Goal: Information Seeking & Learning: Find specific page/section

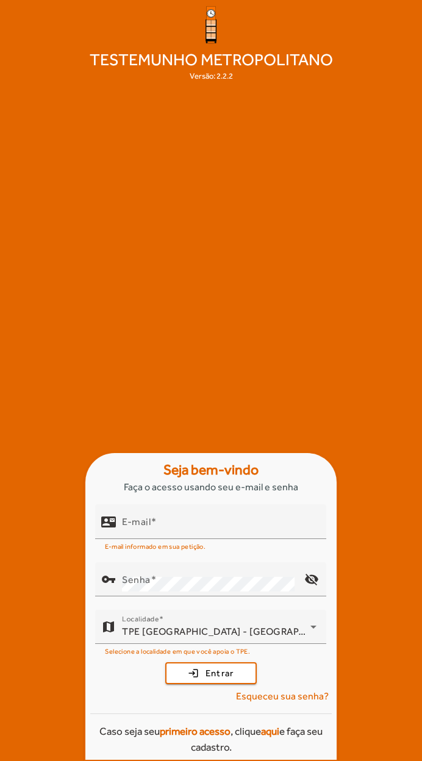
click at [83, 265] on div "Testemunho Metropolitano Versão: 2.2.2 Seja bem-vindo Faça o acesso usando seu …" at bounding box center [211, 380] width 422 height 761
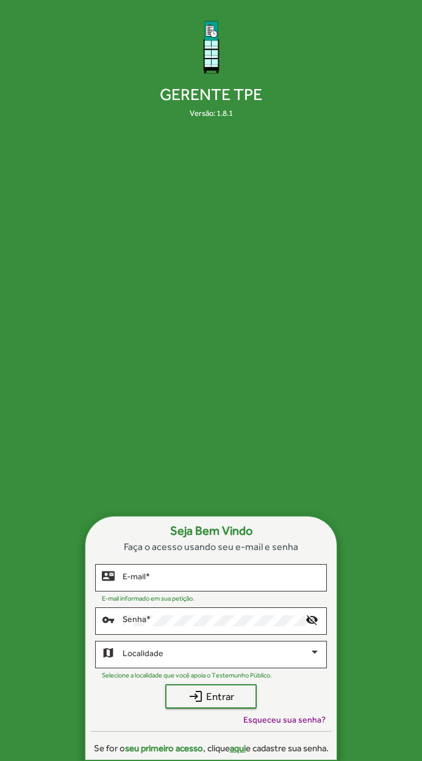
scroll to position [43, 0]
click at [137, 573] on input "E-mail *" at bounding box center [221, 578] width 197 height 10
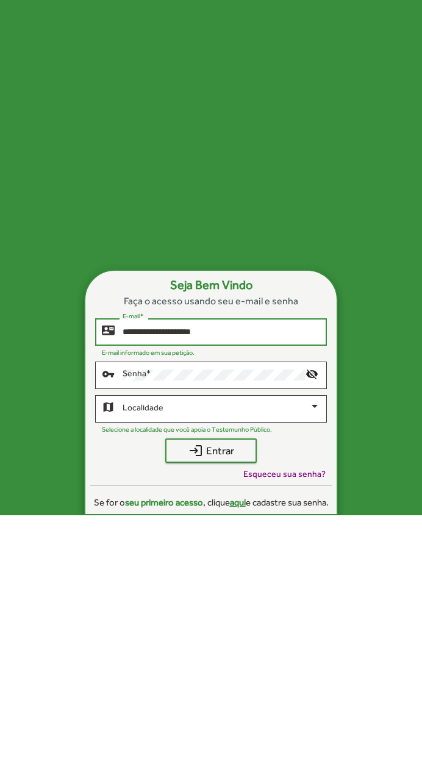
type input "**********"
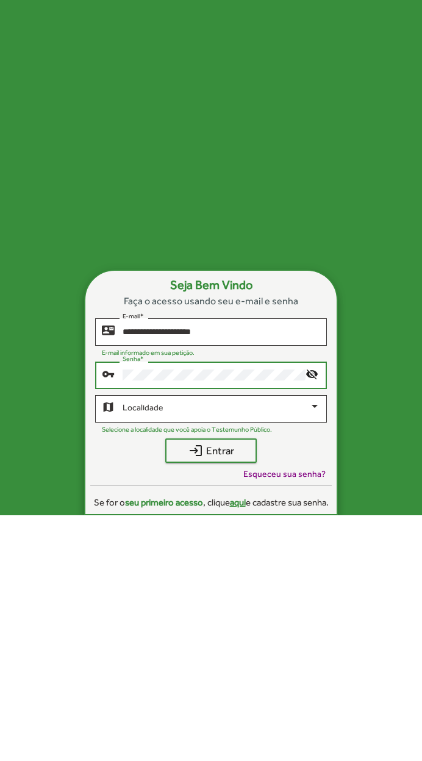
click at [138, 650] on span at bounding box center [216, 655] width 187 height 10
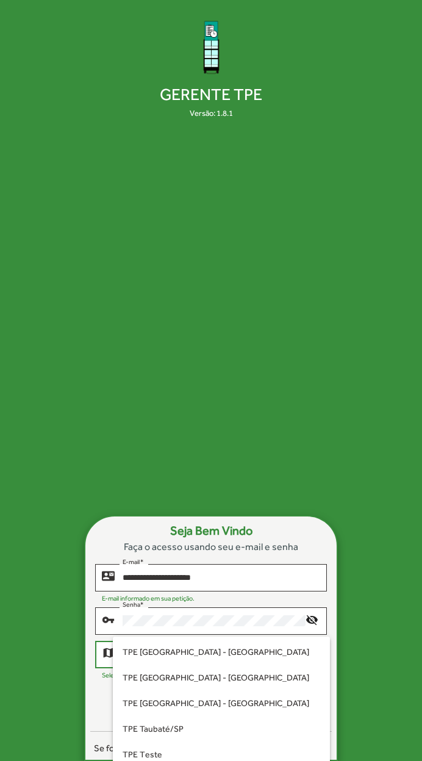
scroll to position [305, 0]
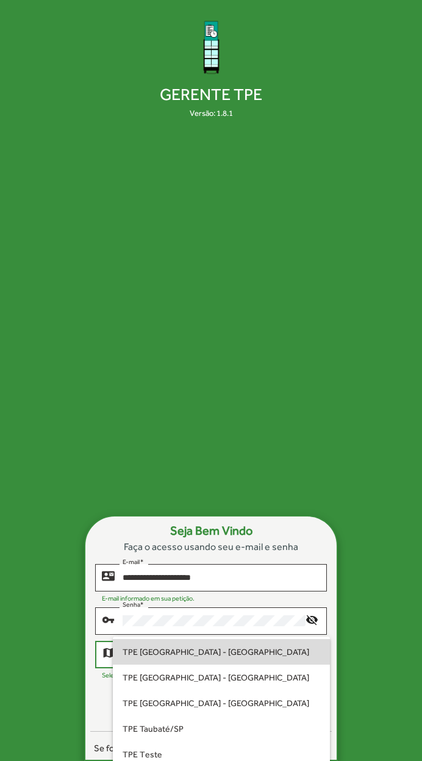
click at [141, 651] on span "TPE [GEOGRAPHIC_DATA] - [GEOGRAPHIC_DATA]" at bounding box center [221, 652] width 197 height 26
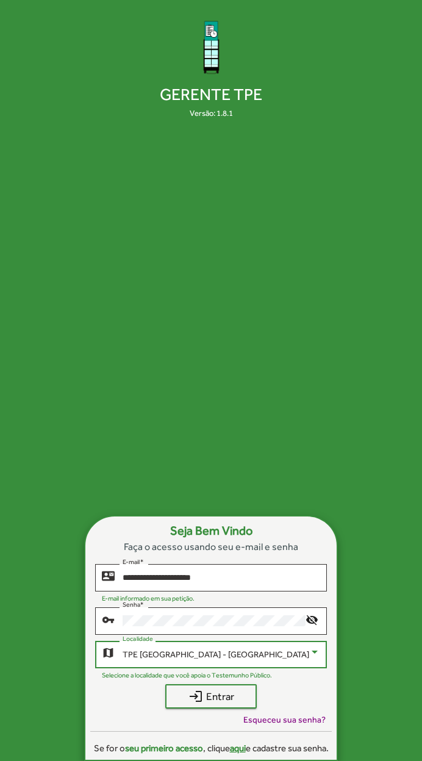
click at [198, 689] on mat-icon "login" at bounding box center [195, 696] width 15 height 15
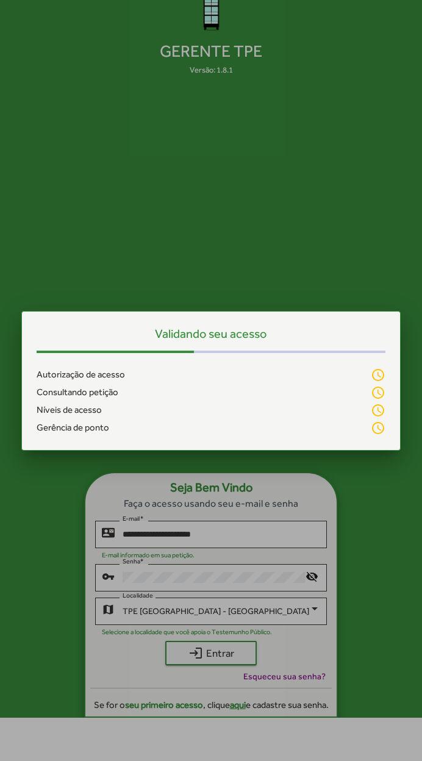
scroll to position [0, 0]
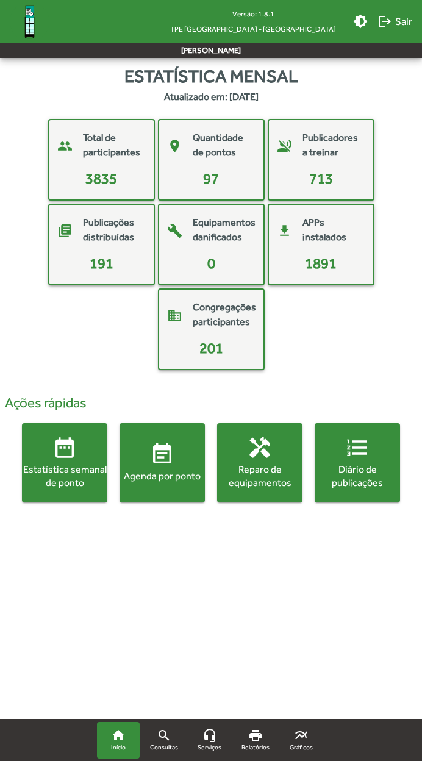
click at [208, 161] on div "Quantidade de pontos" at bounding box center [222, 146] width 59 height 32
click at [196, 157] on mat-card-title "Quantidade de pontos" at bounding box center [222, 144] width 59 height 29
click at [54, 468] on div "Estatística semanal de ponto" at bounding box center [64, 476] width 85 height 27
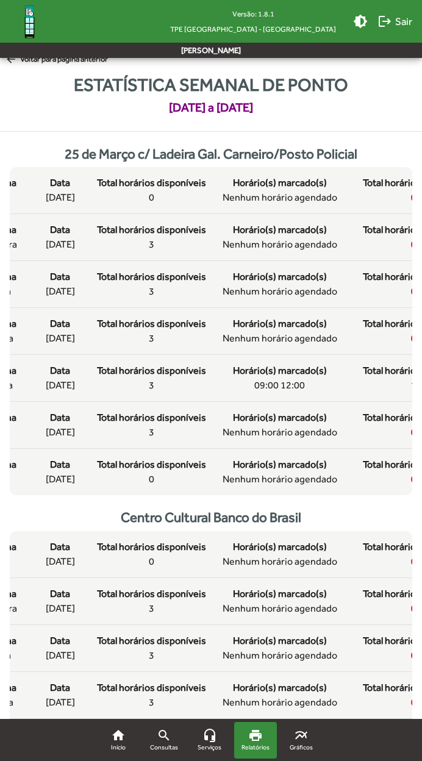
scroll to position [9, 0]
click at [258, 393] on span "09:00 12:00" at bounding box center [279, 386] width 51 height 15
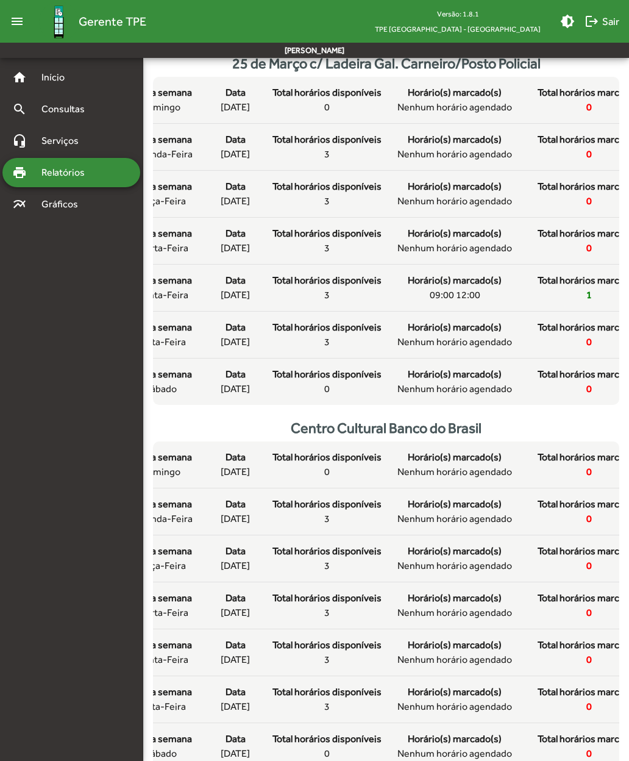
scroll to position [0, 0]
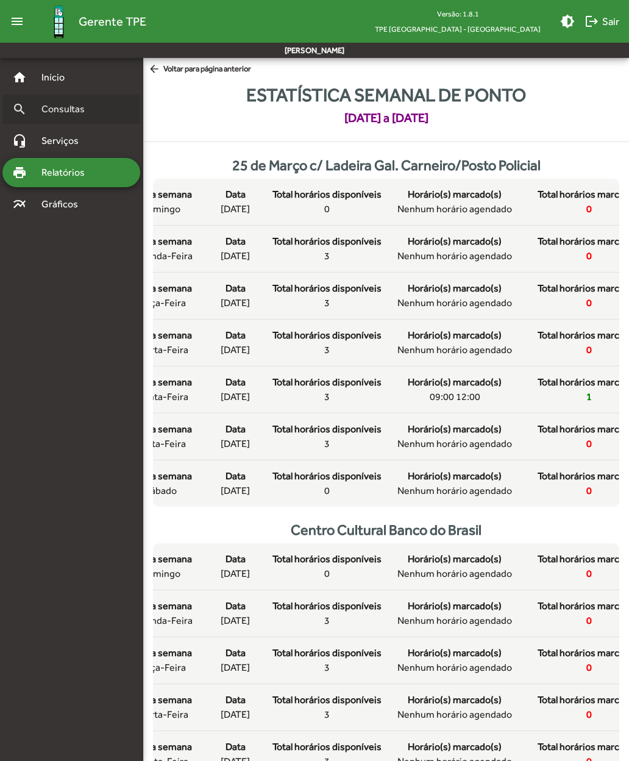
click at [52, 113] on span "Consultas" at bounding box center [67, 109] width 66 height 15
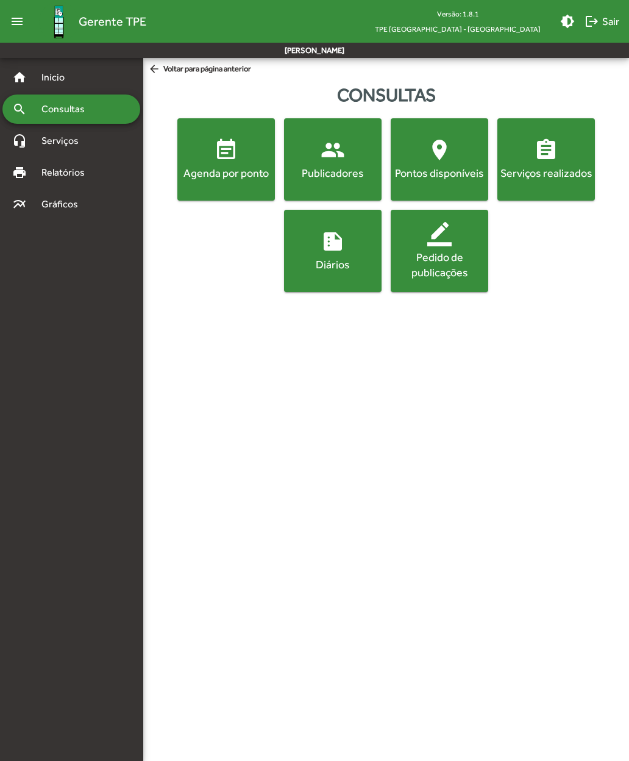
click at [217, 172] on div "Agenda por ponto" at bounding box center [226, 172] width 93 height 15
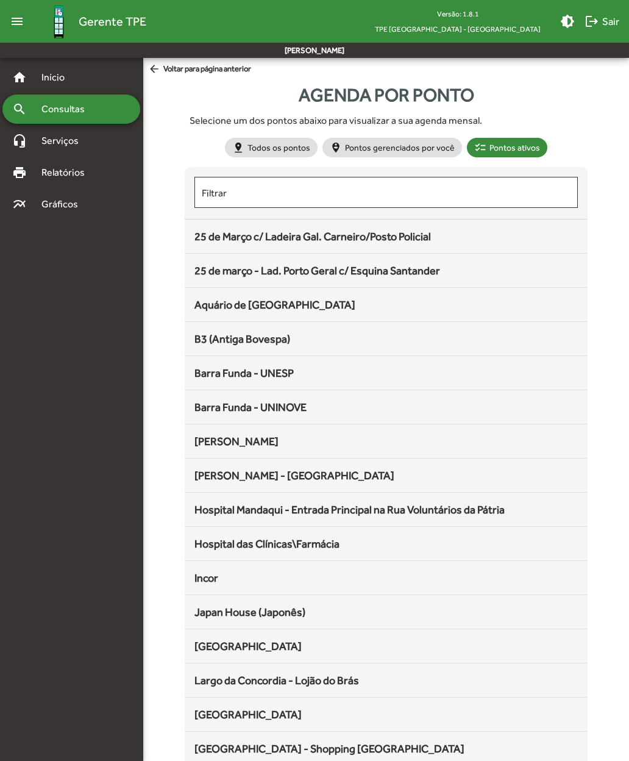
click at [212, 233] on span "25 de Março c/ Ladeira Gal. Carneiro/Posto Policial" at bounding box center [312, 236] width 237 height 13
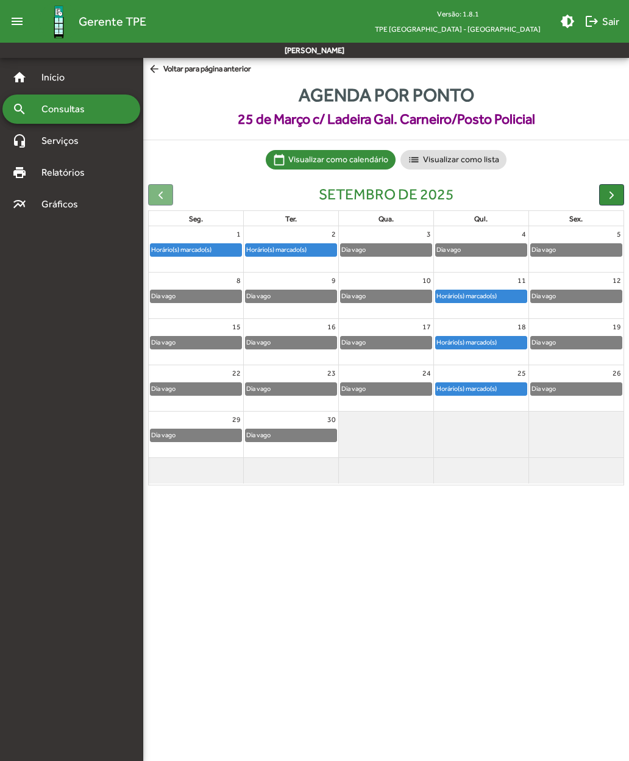
click at [421, 193] on span "button" at bounding box center [611, 194] width 13 height 13
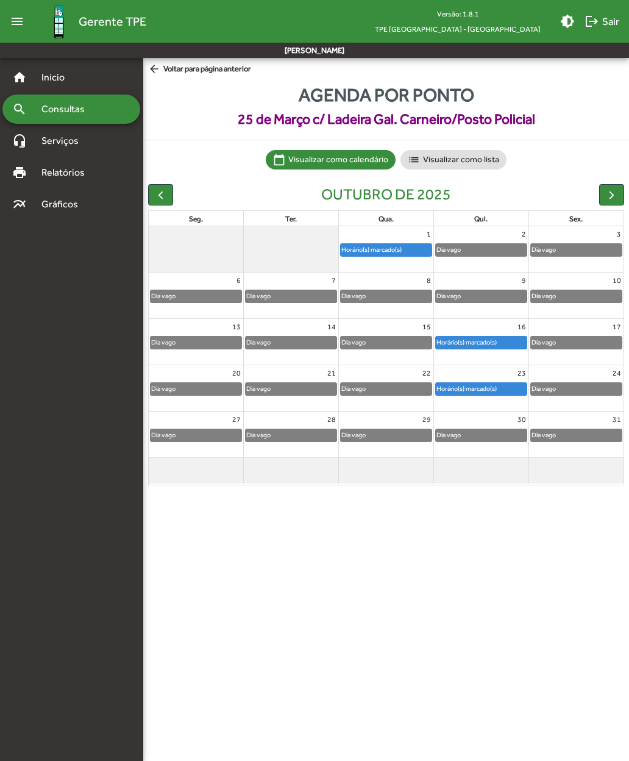
click at [421, 194] on span "button" at bounding box center [611, 194] width 13 height 13
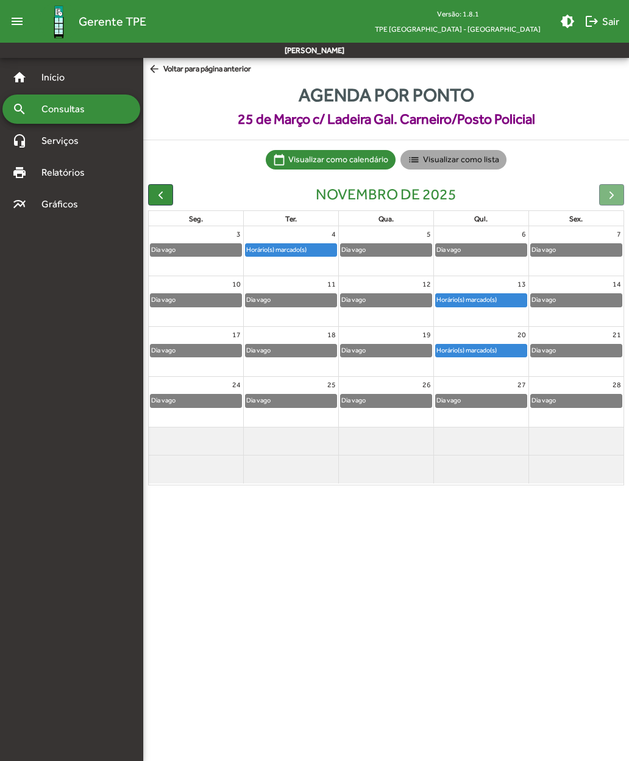
click at [421, 160] on mat-chip "list Visualizar como lista" at bounding box center [453, 160] width 106 height 20
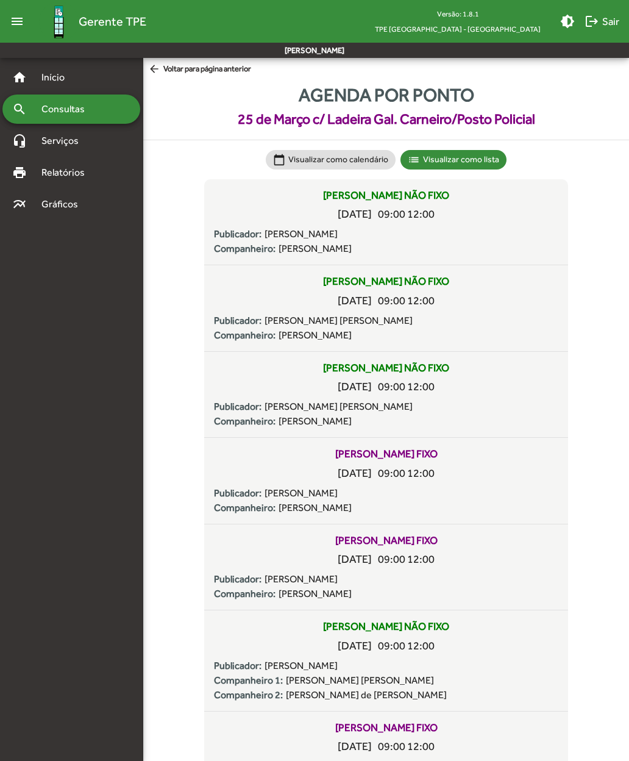
click at [171, 67] on span "arrow_back Voltar para página anterior" at bounding box center [199, 69] width 103 height 13
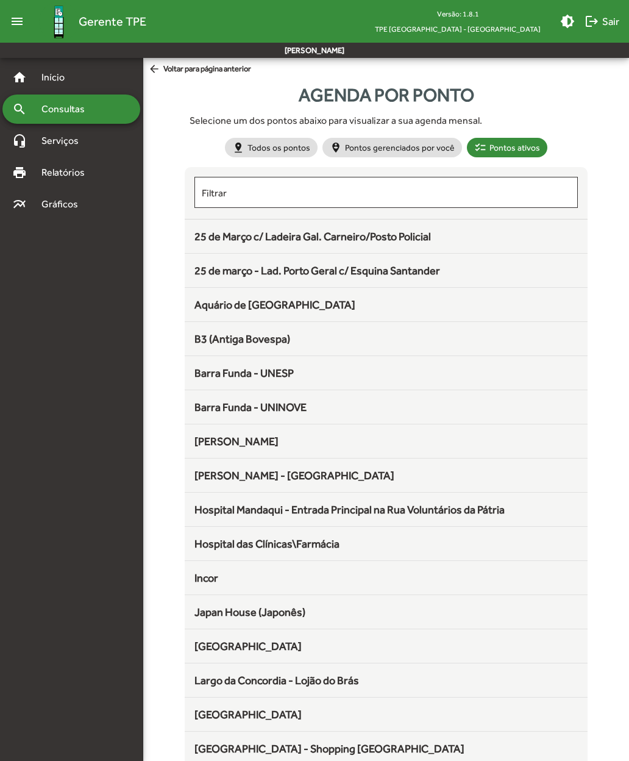
click at [213, 272] on span "25 de março - Lad. Porto Geral c/ Esquina Santander" at bounding box center [317, 270] width 246 height 13
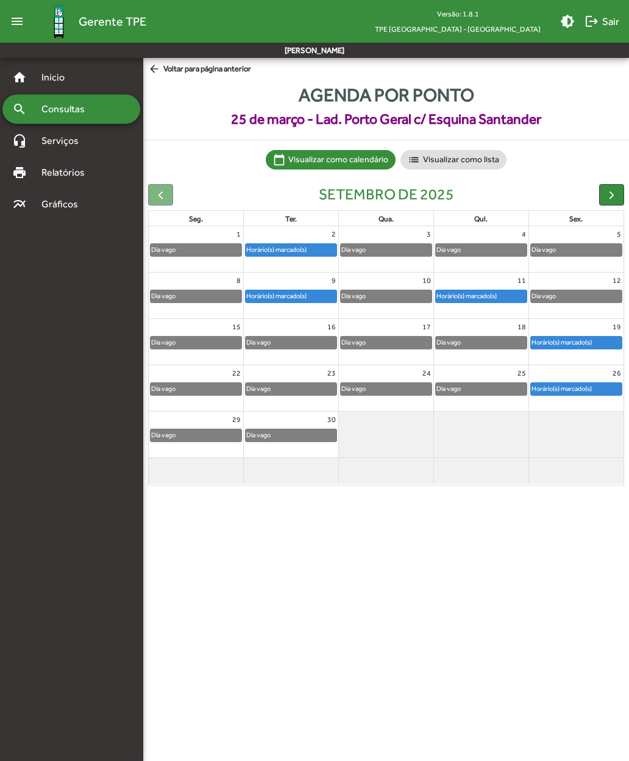
click at [169, 69] on span "arrow_back Voltar para página anterior" at bounding box center [199, 69] width 103 height 13
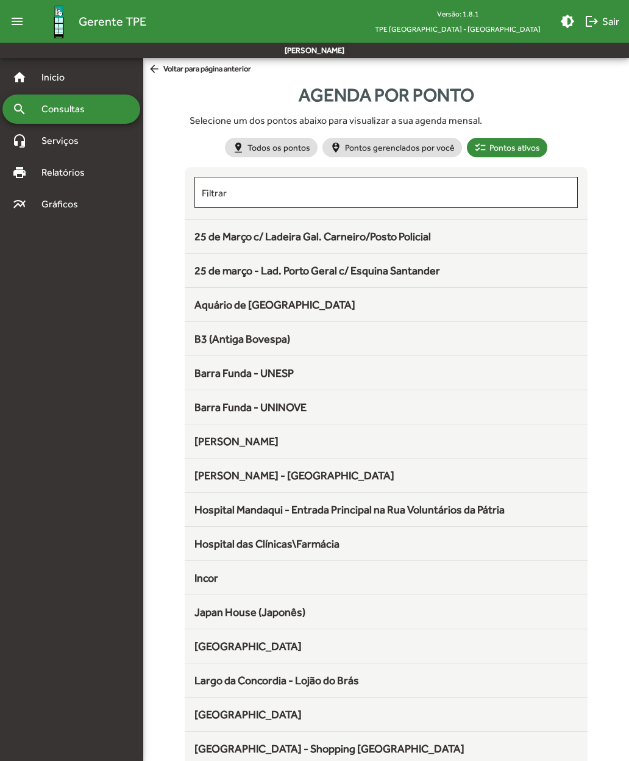
click at [206, 337] on span "B3 (Antiga Bovespa)" at bounding box center [242, 338] width 96 height 13
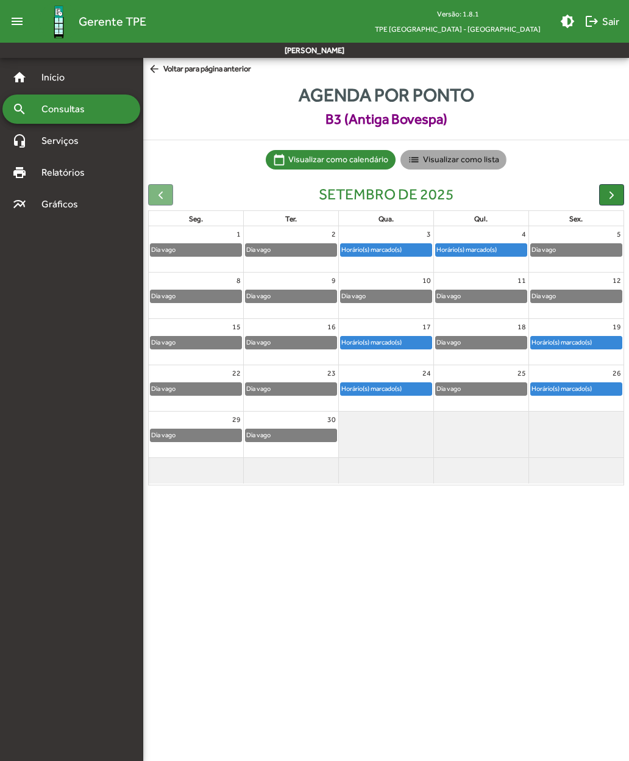
click at [421, 163] on mat-chip "list Visualizar como lista" at bounding box center [453, 160] width 106 height 20
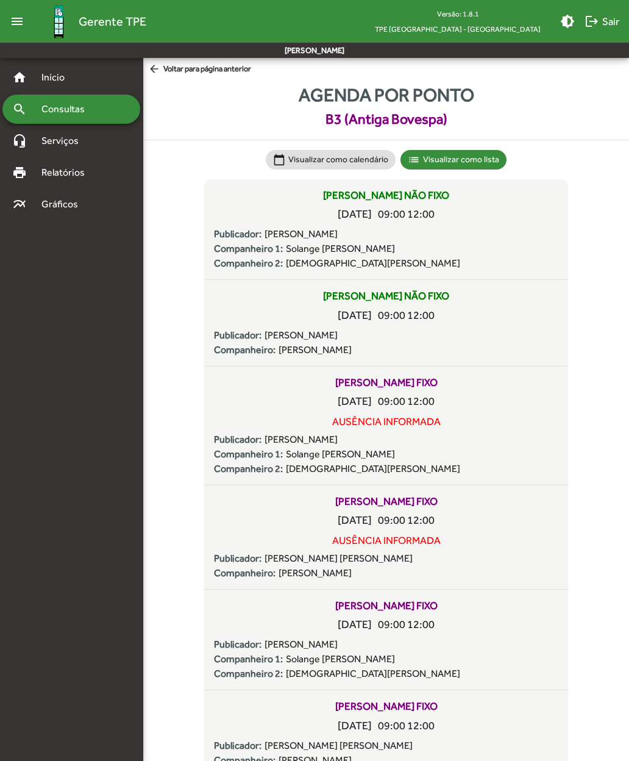
click at [139, 76] on div "home Início" at bounding box center [71, 77] width 138 height 29
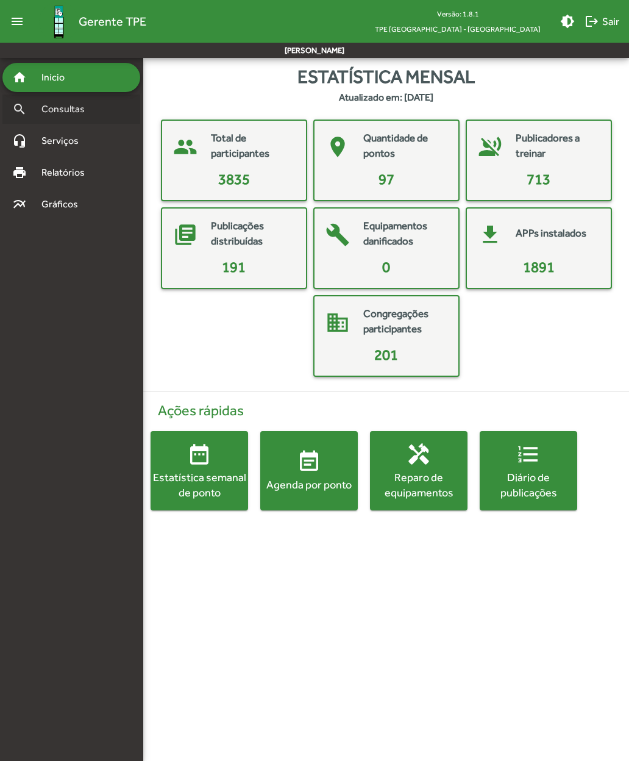
click at [43, 114] on span "Consultas" at bounding box center [67, 109] width 66 height 15
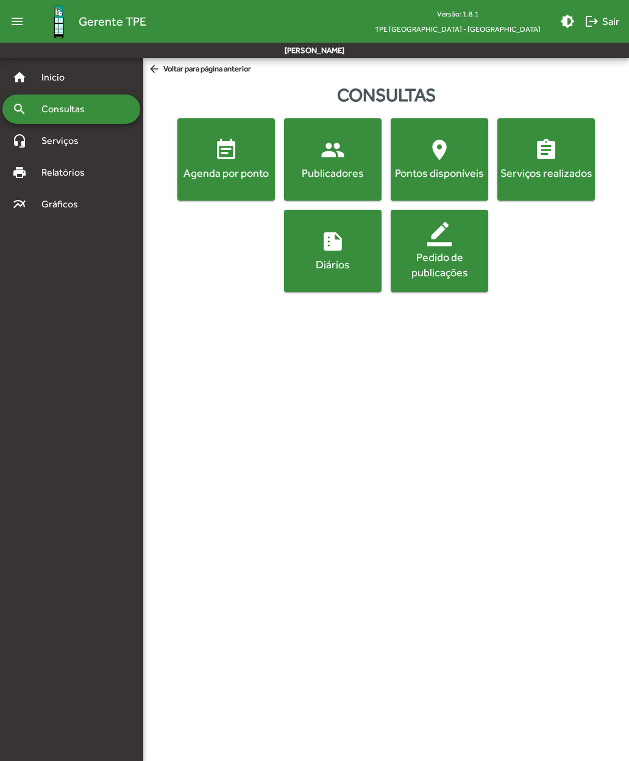
click at [206, 156] on span "event_note Agenda por ponto" at bounding box center [226, 159] width 93 height 43
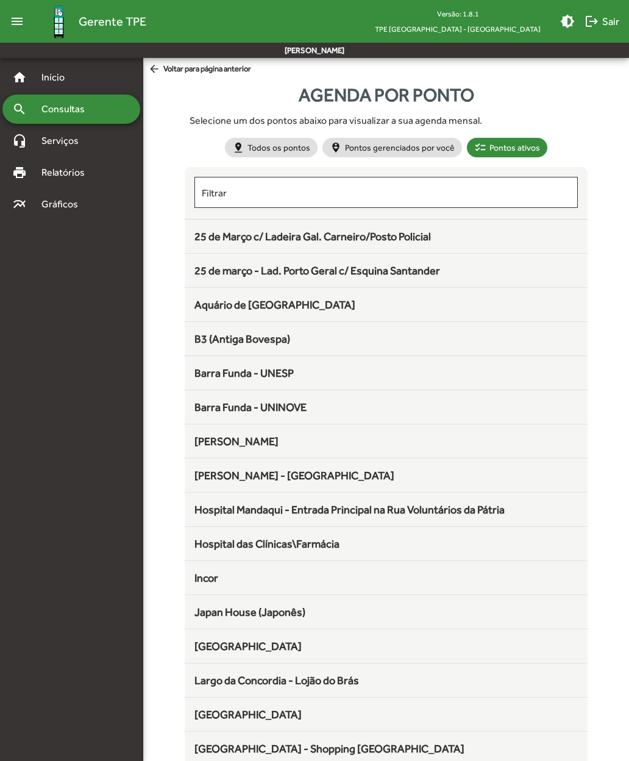
click at [213, 237] on span "25 de Março c/ Ladeira Gal. Carneiro/Posto Policial" at bounding box center [312, 236] width 237 height 13
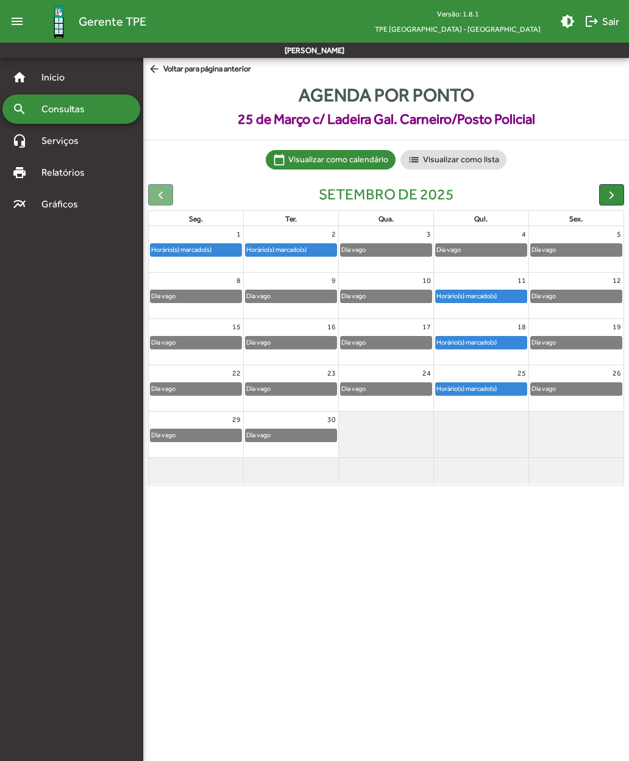
click at [421, 191] on span "button" at bounding box center [611, 194] width 13 height 13
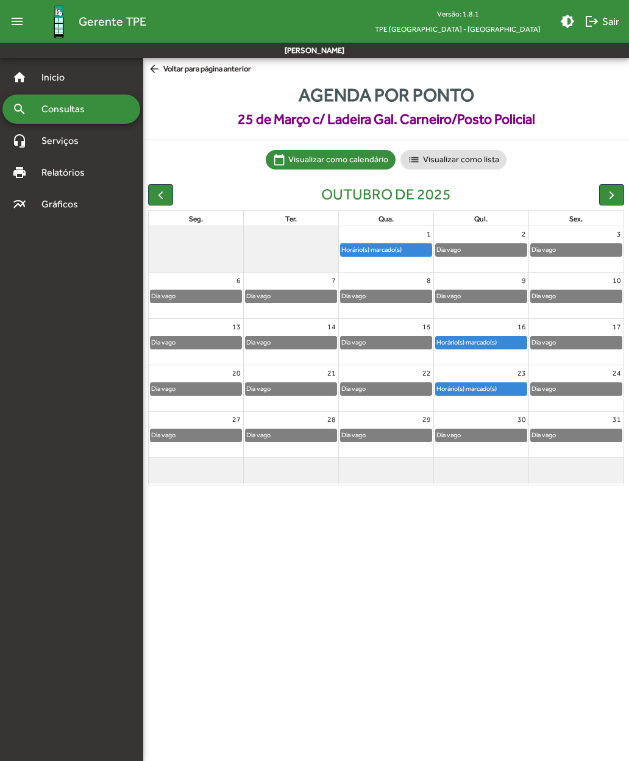
click at [421, 198] on span "button" at bounding box center [611, 194] width 13 height 13
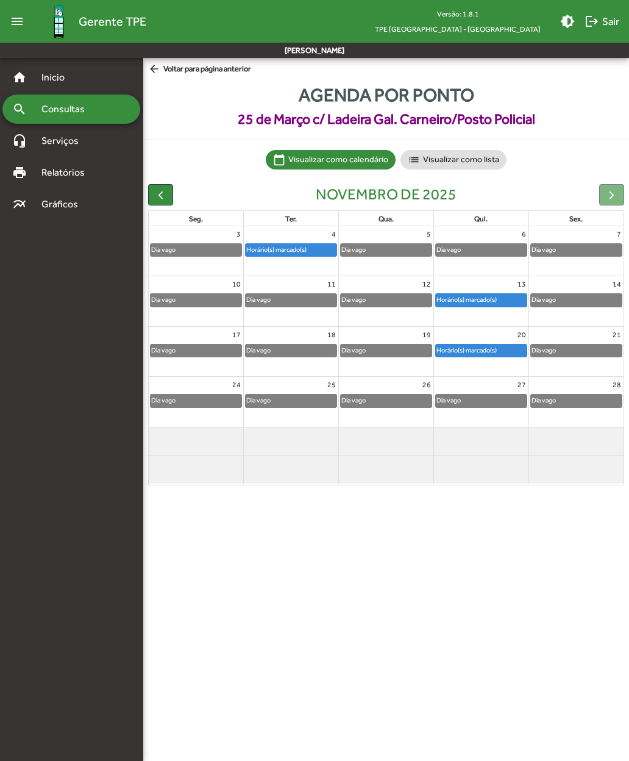
click at [421, 195] on div at bounding box center [611, 194] width 25 height 21
click at [421, 197] on div at bounding box center [611, 194] width 25 height 21
click at [155, 197] on span "button" at bounding box center [160, 194] width 13 height 13
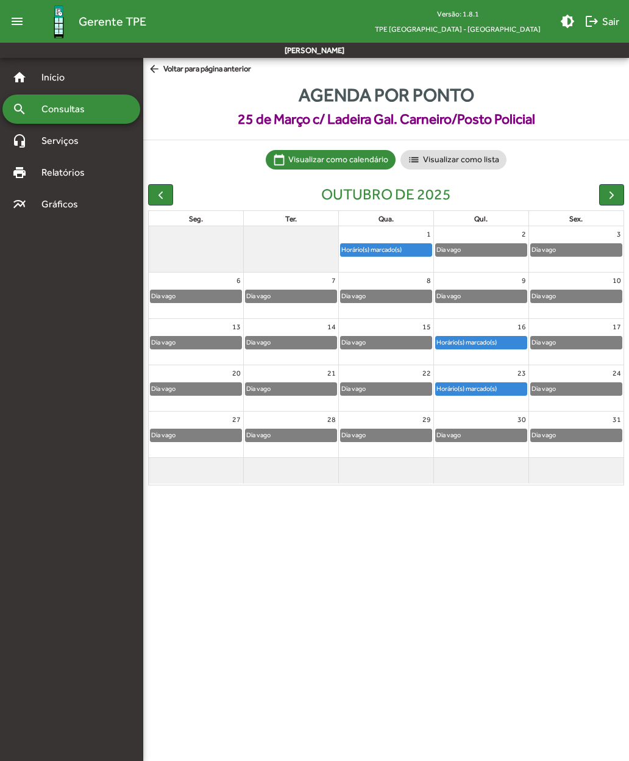
click at [160, 198] on span "button" at bounding box center [160, 194] width 13 height 13
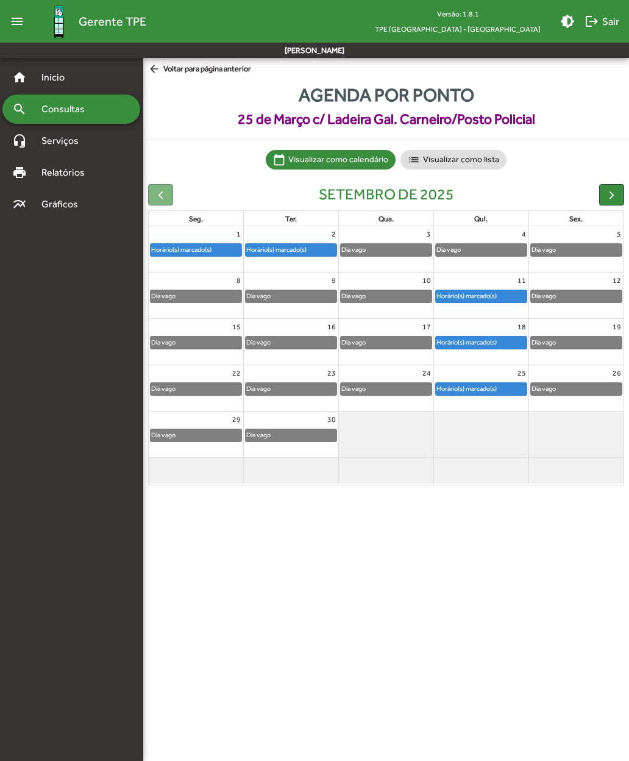
click at [161, 194] on div at bounding box center [160, 194] width 25 height 21
click at [171, 75] on span "arrow_back Voltar para página anterior" at bounding box center [199, 69] width 103 height 13
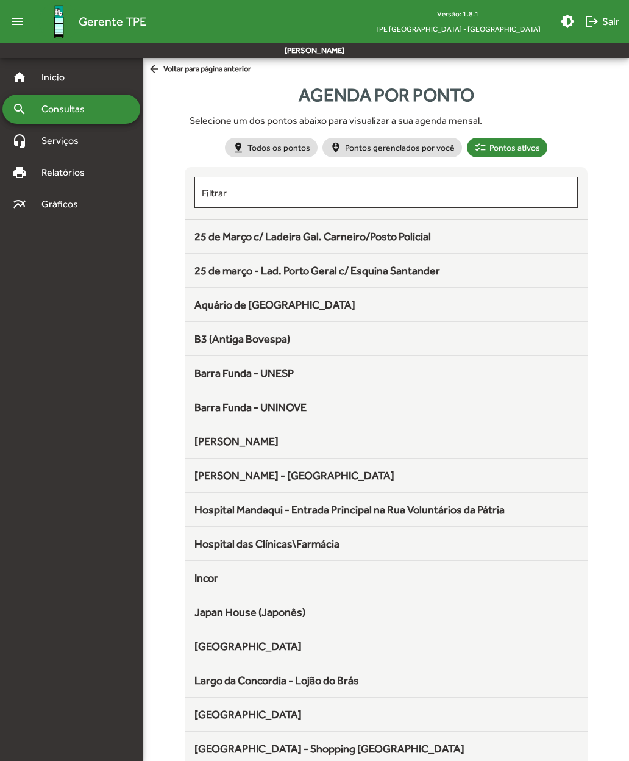
click at [41, 109] on span "Consultas" at bounding box center [67, 109] width 66 height 15
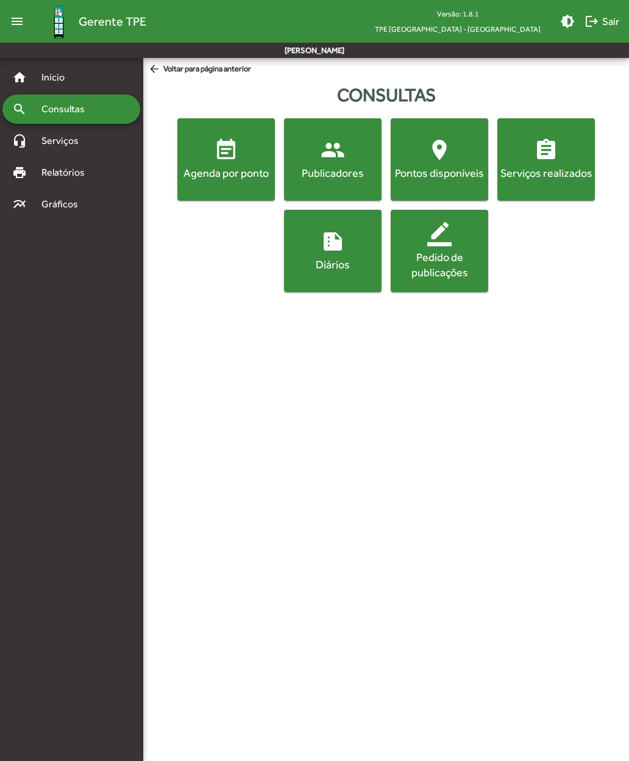
click at [316, 165] on span "people Publicadores" at bounding box center [332, 159] width 93 height 43
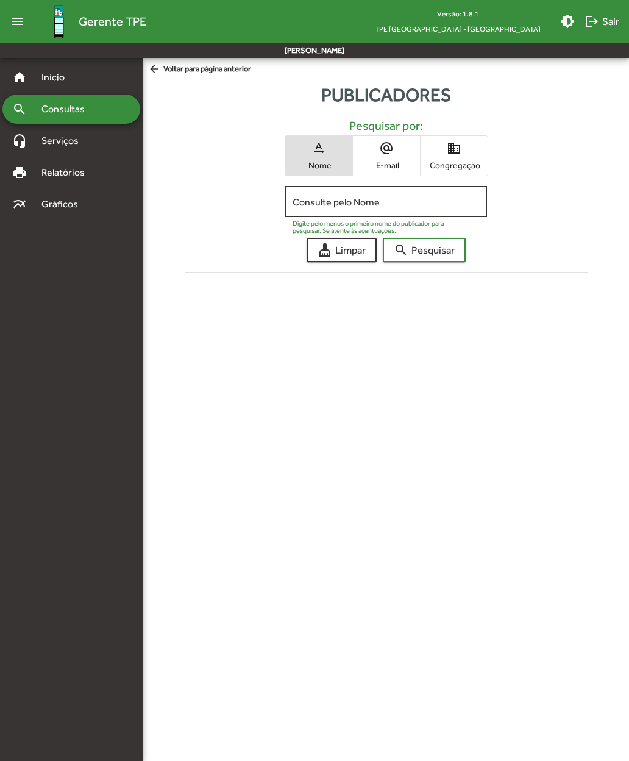
click at [421, 154] on mat-icon "domain" at bounding box center [454, 148] width 15 height 15
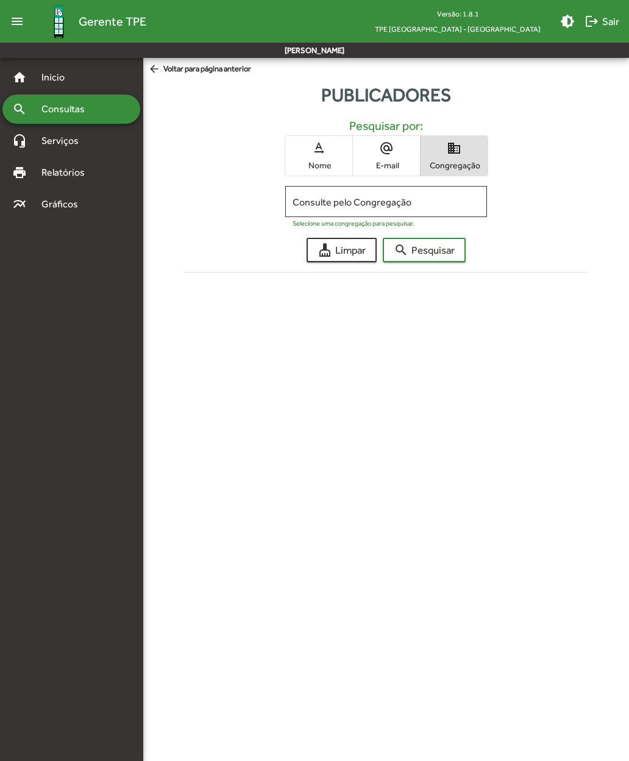
click at [305, 204] on input "Consulte pelo Congregação" at bounding box center [386, 201] width 187 height 11
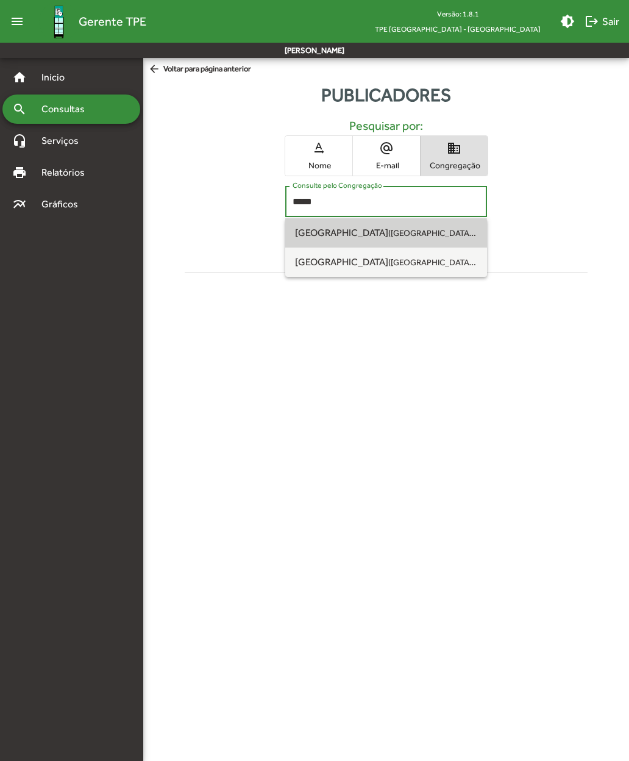
click at [310, 237] on span "Largo do Belém (São Paulo SP)" at bounding box center [384, 233] width 179 height 12
type input "**********"
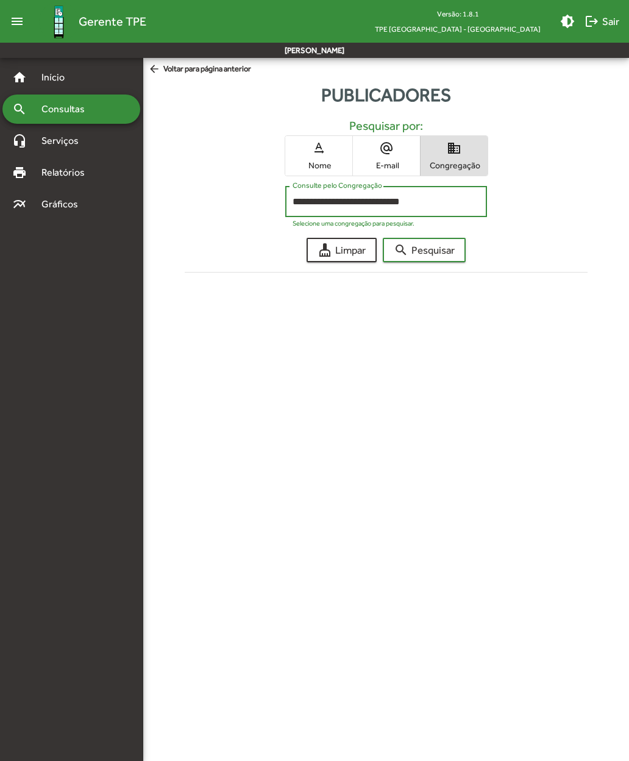
click at [409, 249] on span "search Pesquisar" at bounding box center [424, 250] width 61 height 22
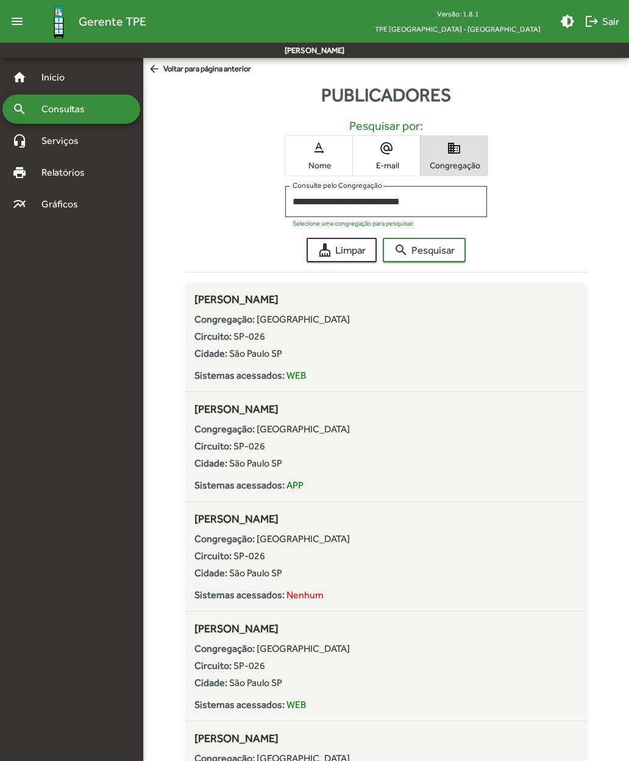
click at [410, 204] on input "**********" at bounding box center [386, 201] width 187 height 11
click at [324, 257] on mat-icon "cleaning_services" at bounding box center [325, 250] width 15 height 15
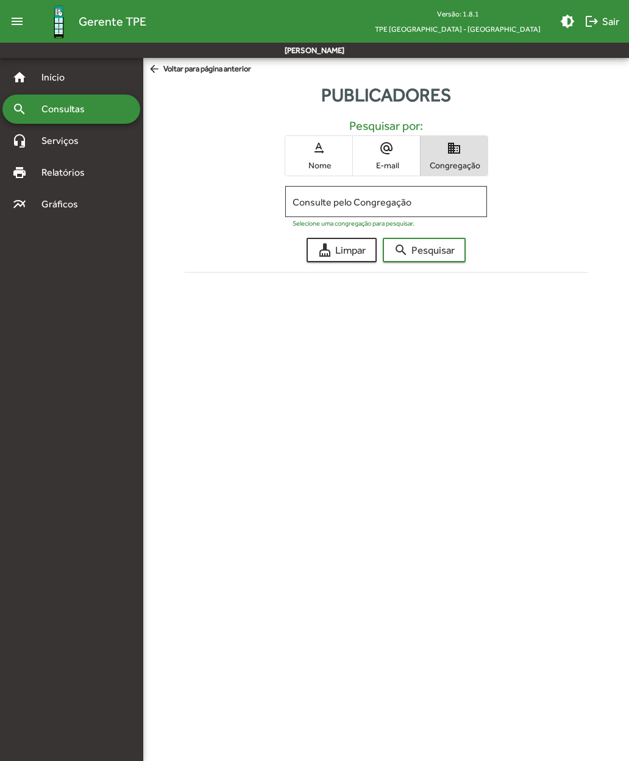
click at [306, 202] on input "Consulte pelo Congregação" at bounding box center [386, 201] width 187 height 11
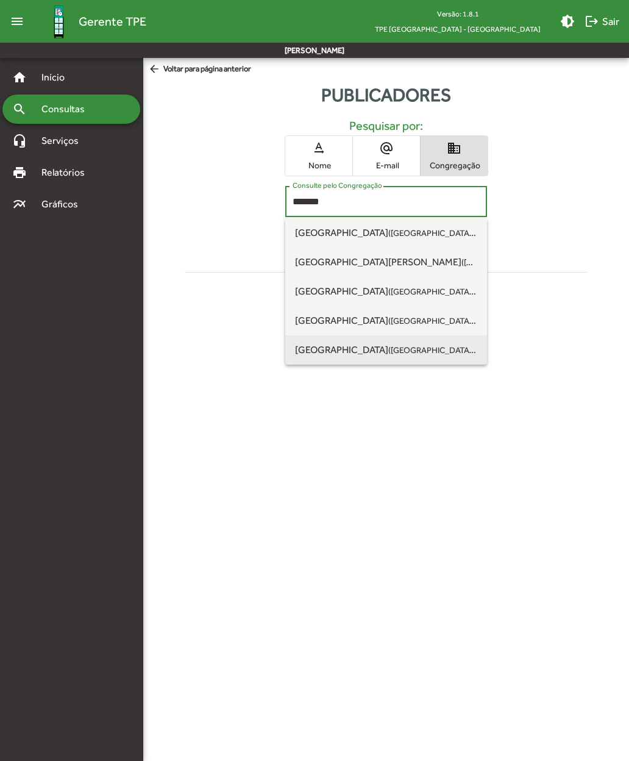
click at [319, 352] on span "Parque da Moóca (São Paulo SP)" at bounding box center [384, 350] width 179 height 12
type input "**********"
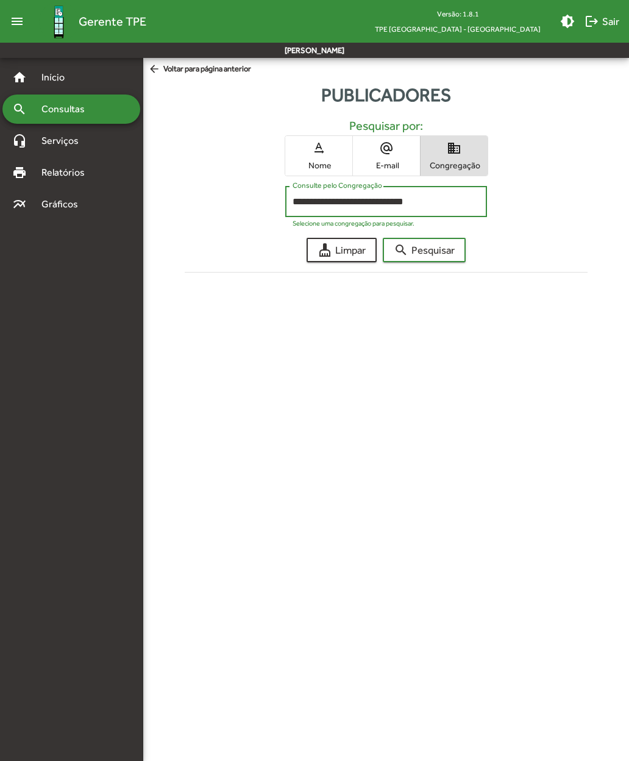
click at [421, 248] on span "search Pesquisar" at bounding box center [424, 250] width 61 height 22
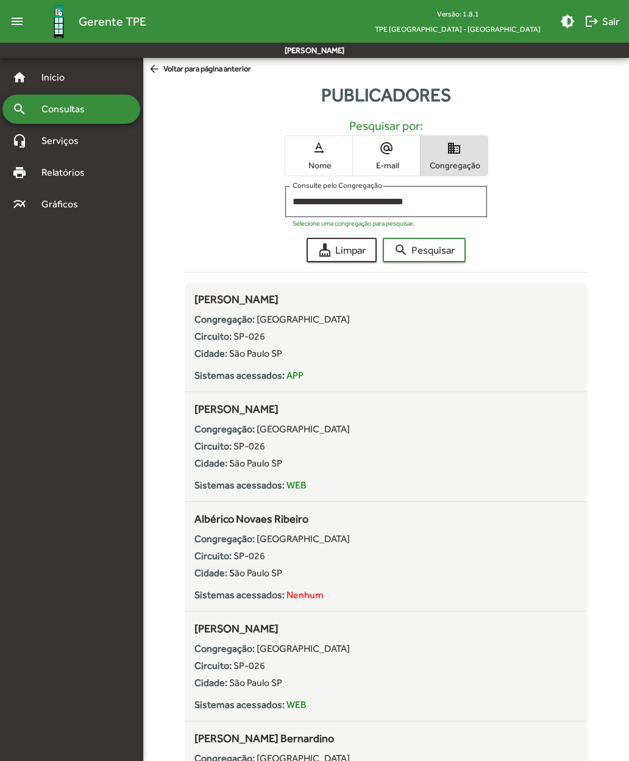
click at [336, 246] on span "cleaning_services Limpar" at bounding box center [342, 250] width 48 height 22
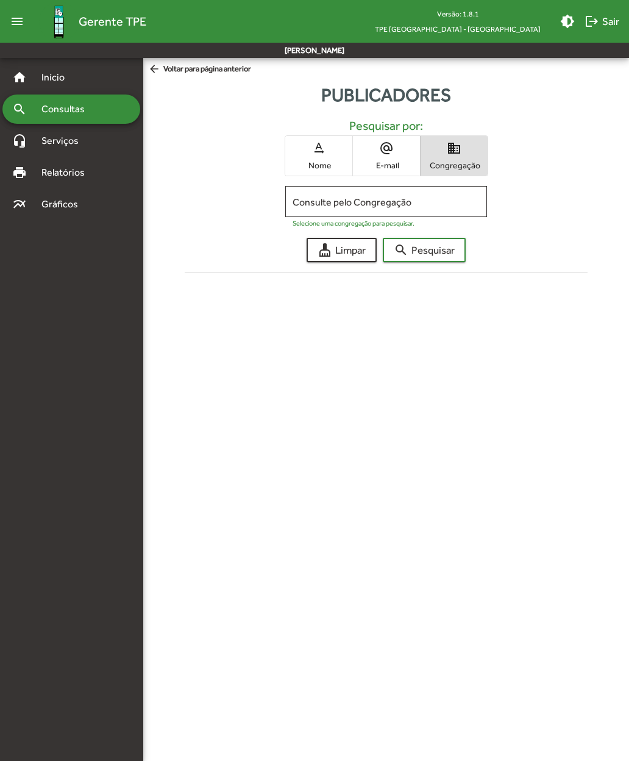
click at [315, 205] on input "Consulte pelo Congregação" at bounding box center [386, 201] width 187 height 11
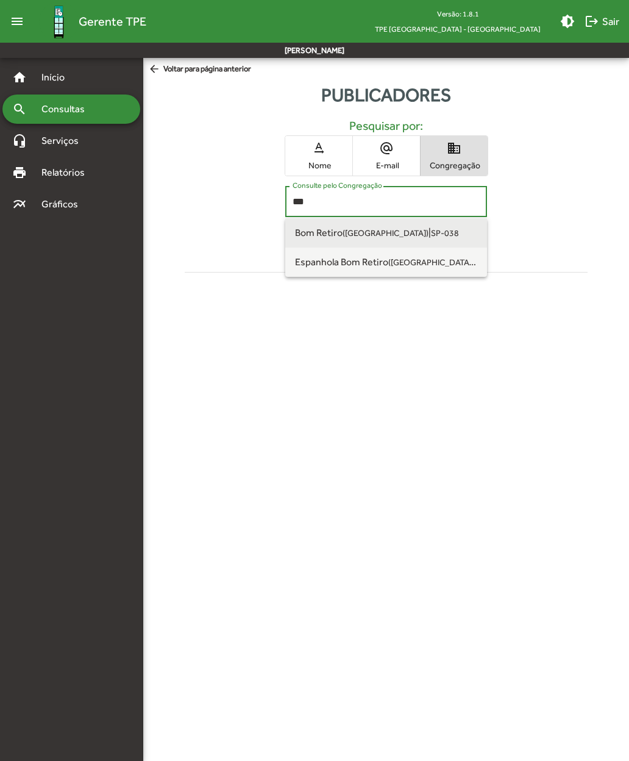
click at [308, 238] on span "Bom Retiro (São Paulo SP) | SP-038" at bounding box center [386, 232] width 182 height 29
type input "**********"
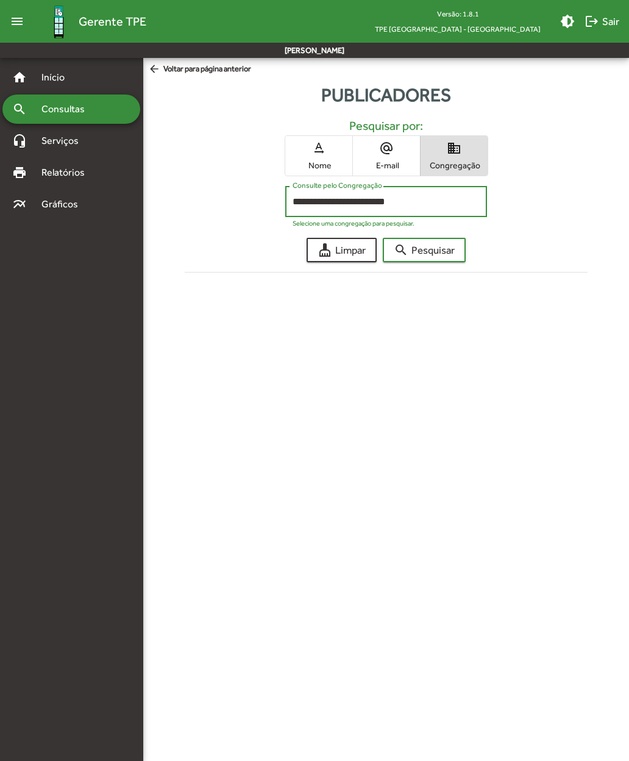
click at [408, 251] on mat-icon "search" at bounding box center [401, 250] width 15 height 15
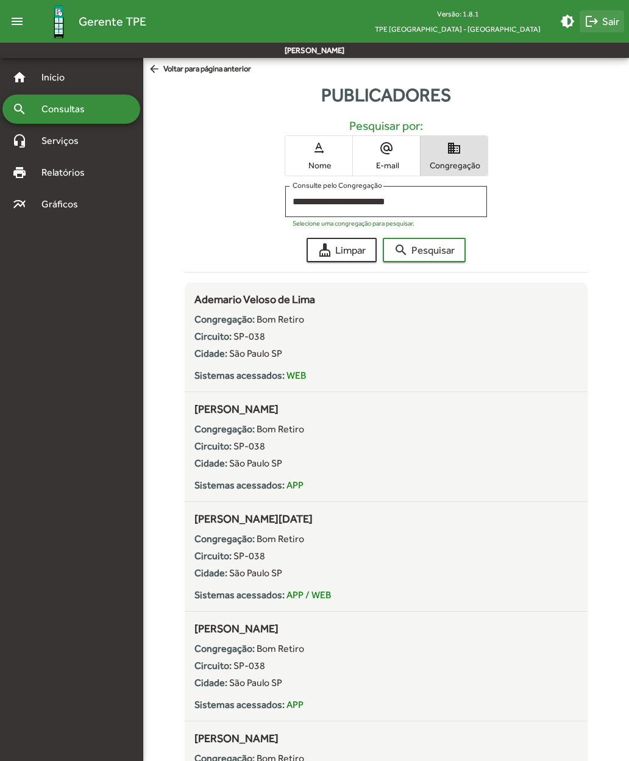
click at [421, 14] on mat-icon "logout" at bounding box center [592, 21] width 15 height 15
